Goal: Check status: Check status

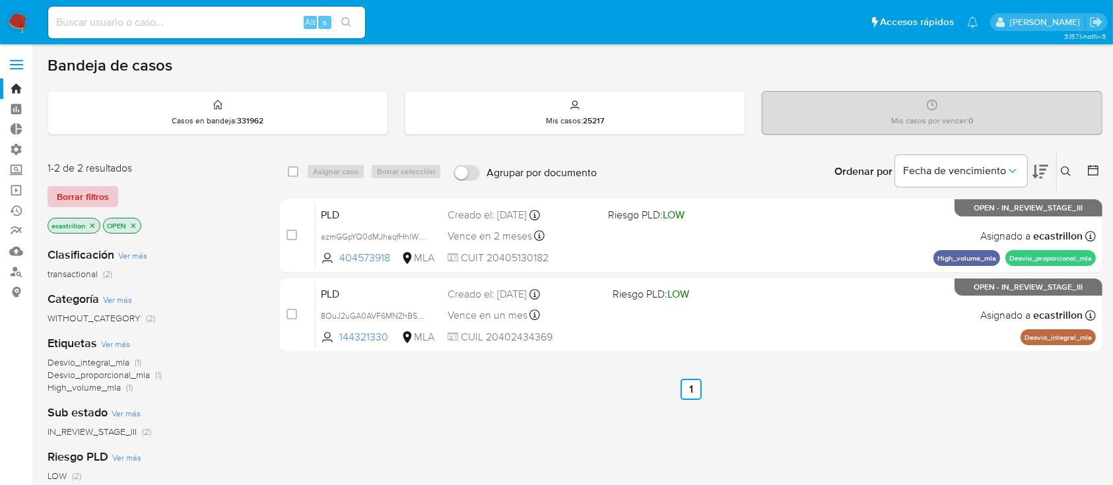
click at [81, 201] on span "Borrar filtros" at bounding box center [83, 197] width 52 height 18
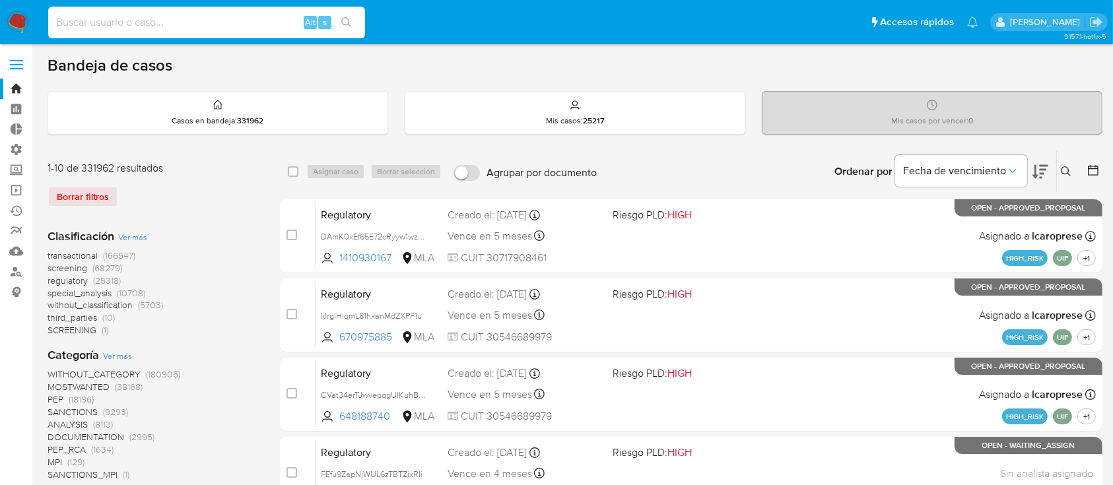
click at [84, 20] on input at bounding box center [206, 22] width 317 height 17
paste input "1656783635"
type input "1656783635"
click at [336, 24] on button "search-icon" at bounding box center [346, 22] width 27 height 18
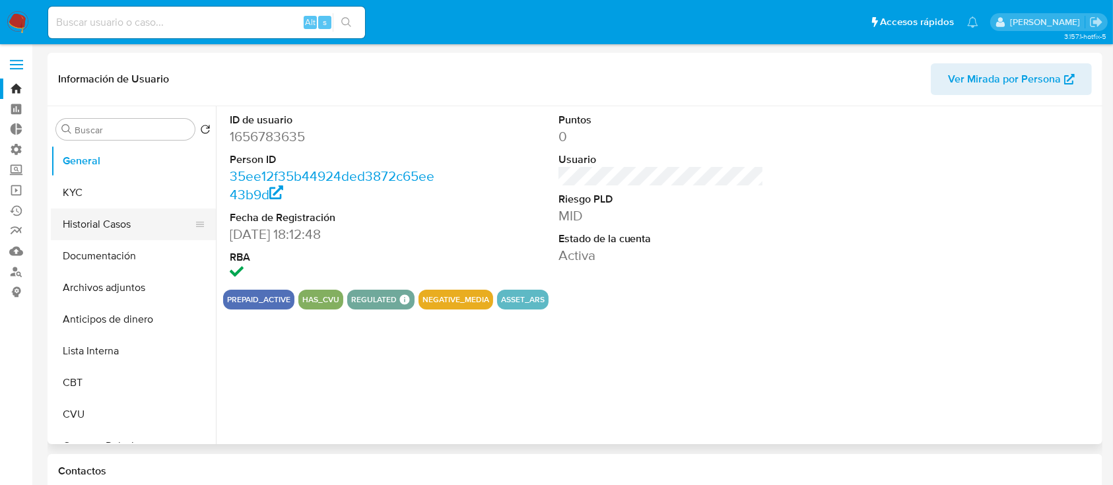
click at [90, 226] on button "Historial Casos" at bounding box center [128, 225] width 155 height 32
select select "10"
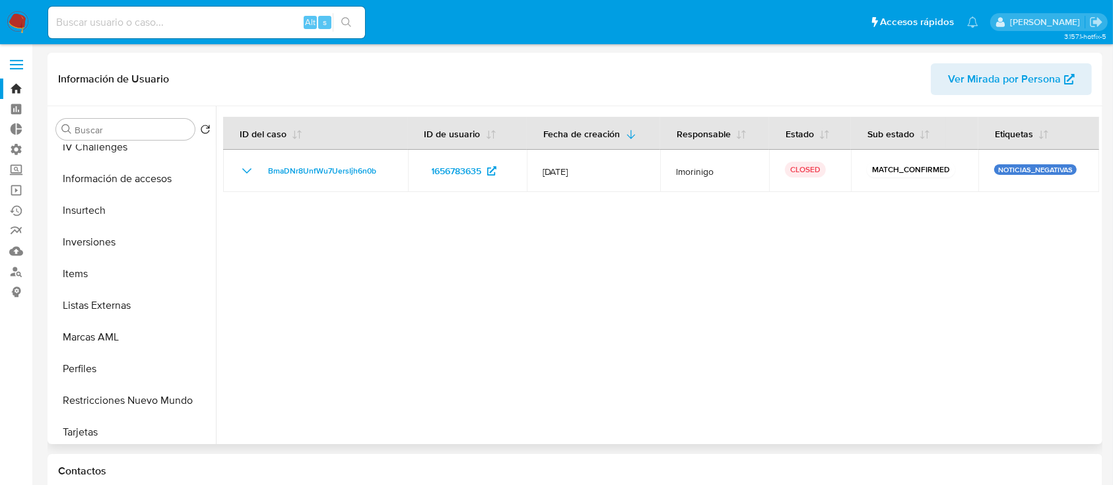
scroll to position [621, 0]
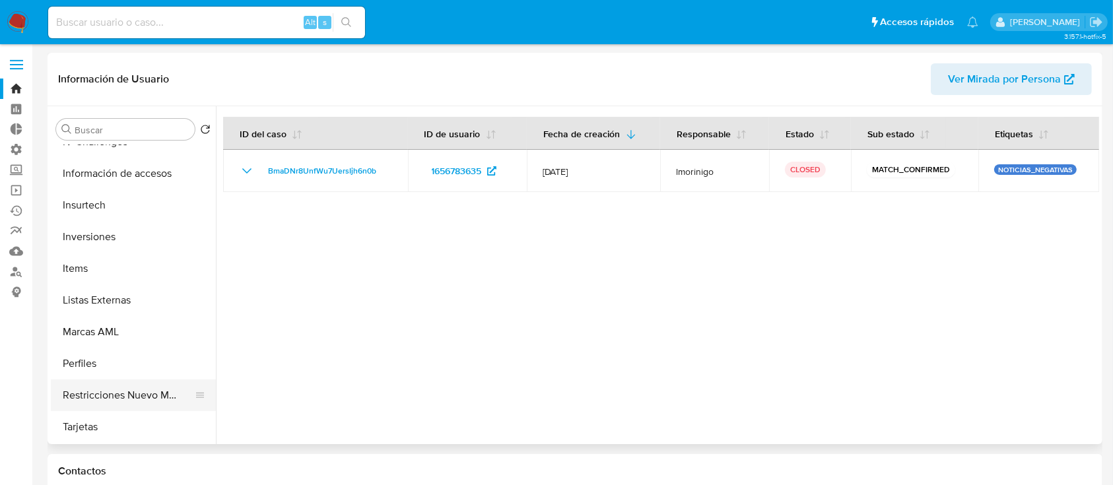
click at [143, 394] on button "Restricciones Nuevo Mundo" at bounding box center [128, 396] width 155 height 32
